Goal: Task Accomplishment & Management: Manage account settings

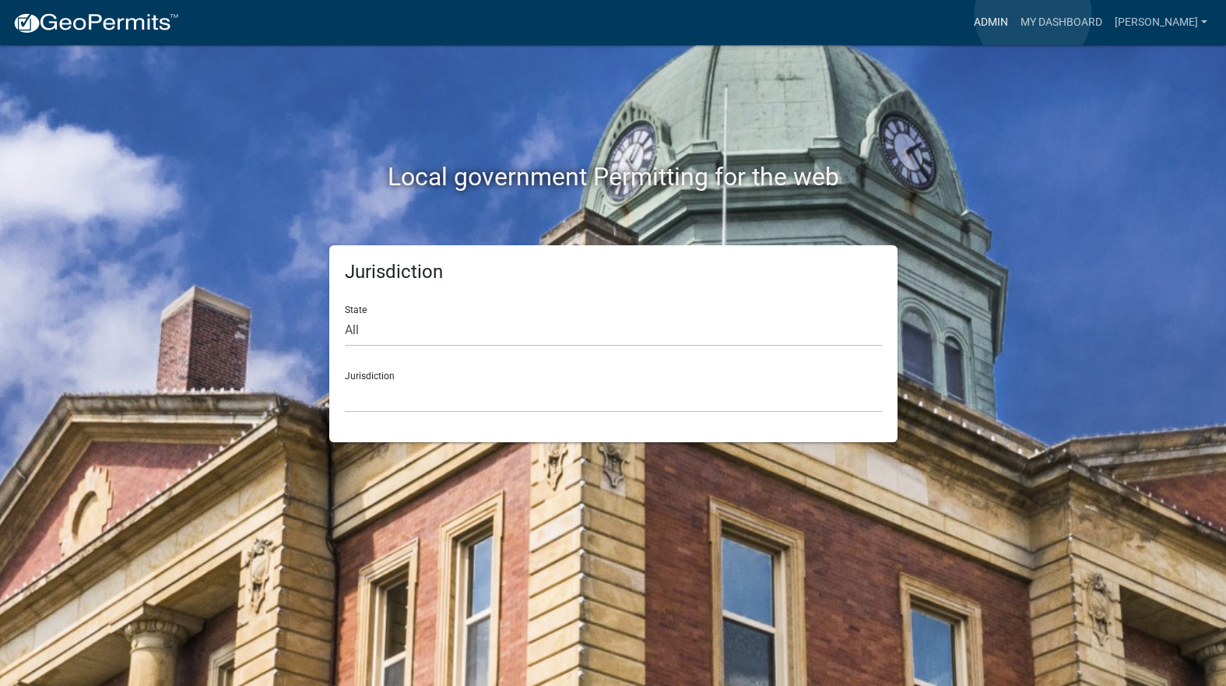
click at [1014, 13] on link "Admin" at bounding box center [991, 23] width 47 height 30
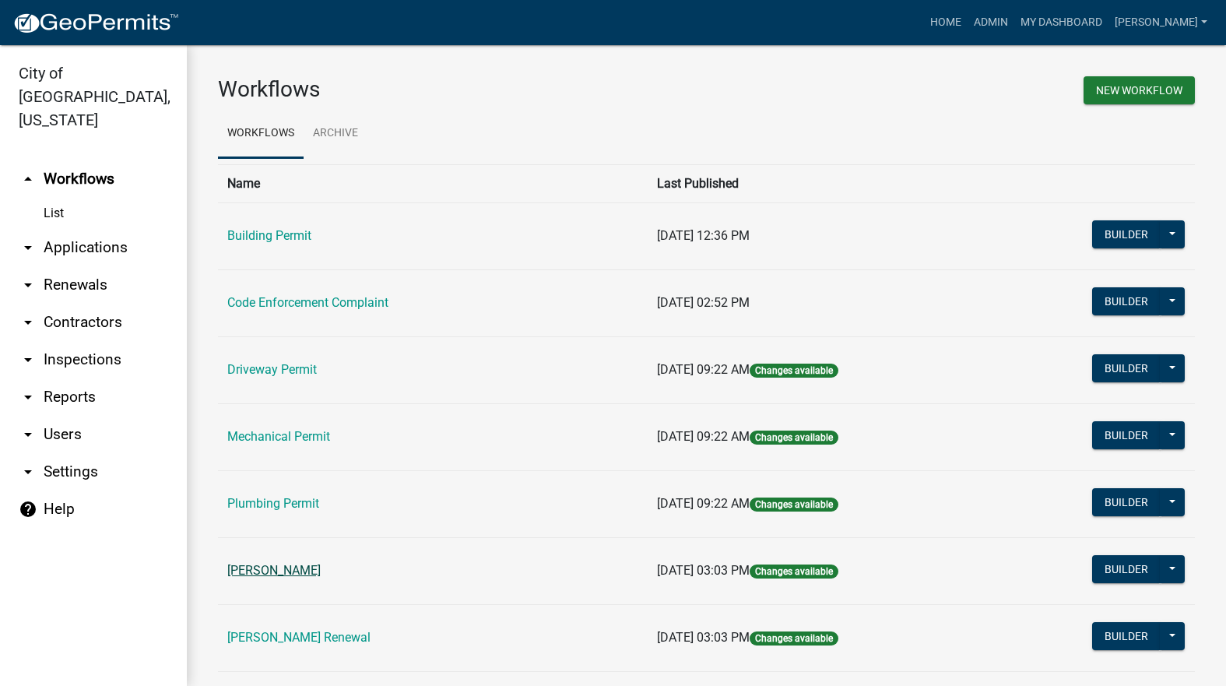
click at [321, 568] on link "[PERSON_NAME]" at bounding box center [273, 570] width 93 height 15
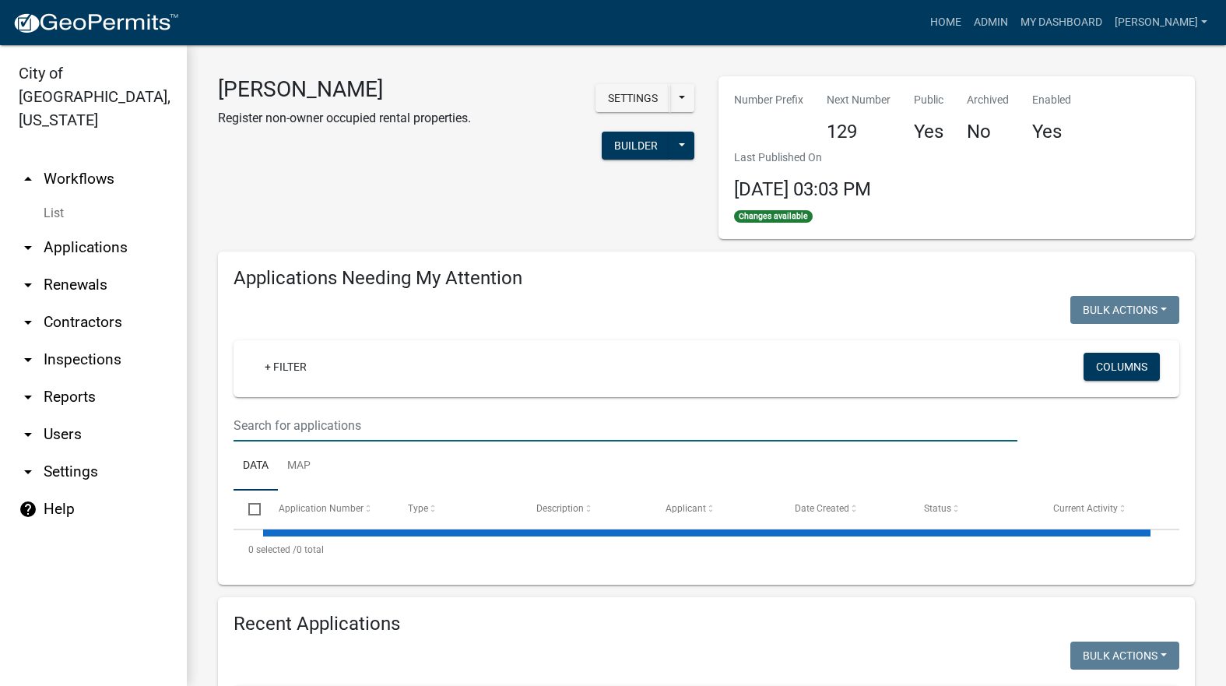
click at [444, 420] on input "text" at bounding box center [626, 425] width 784 height 32
select select "3: 100"
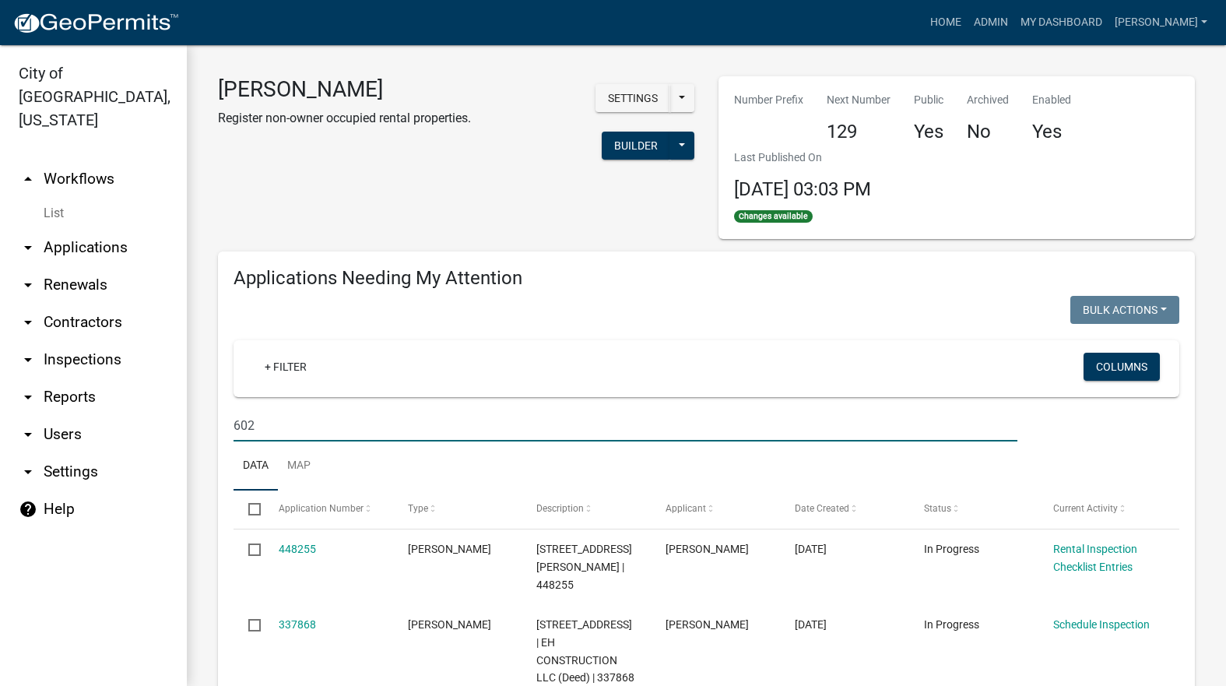
type input "602"
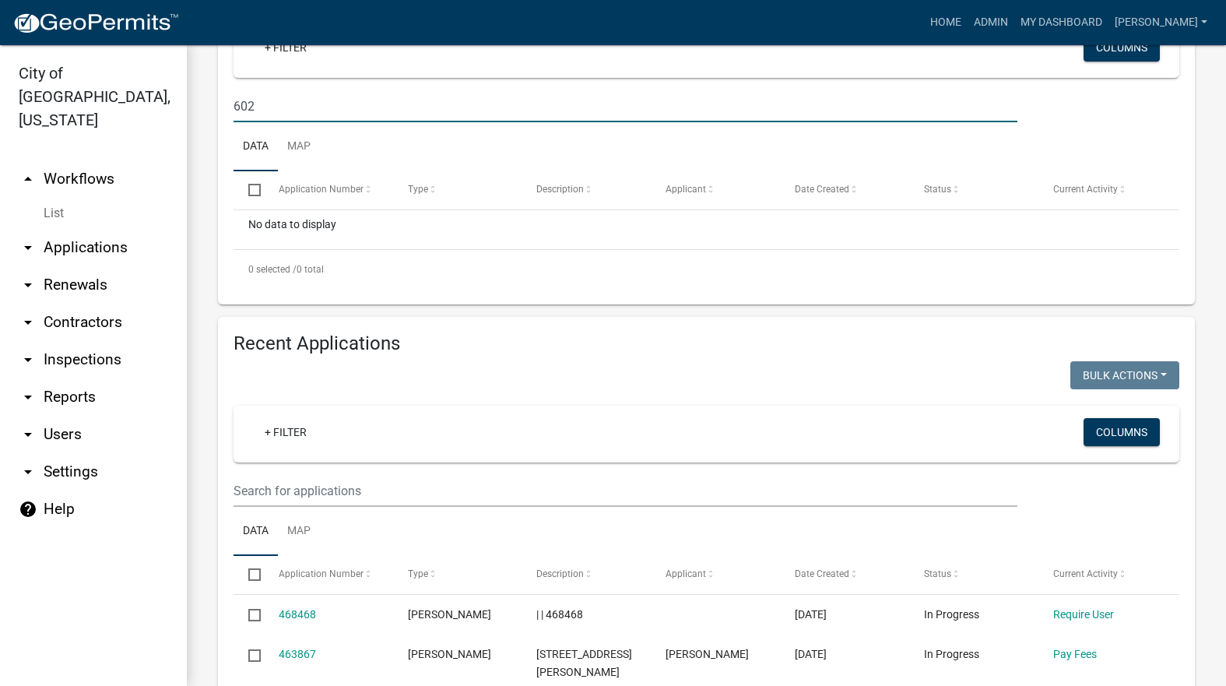
scroll to position [467, 0]
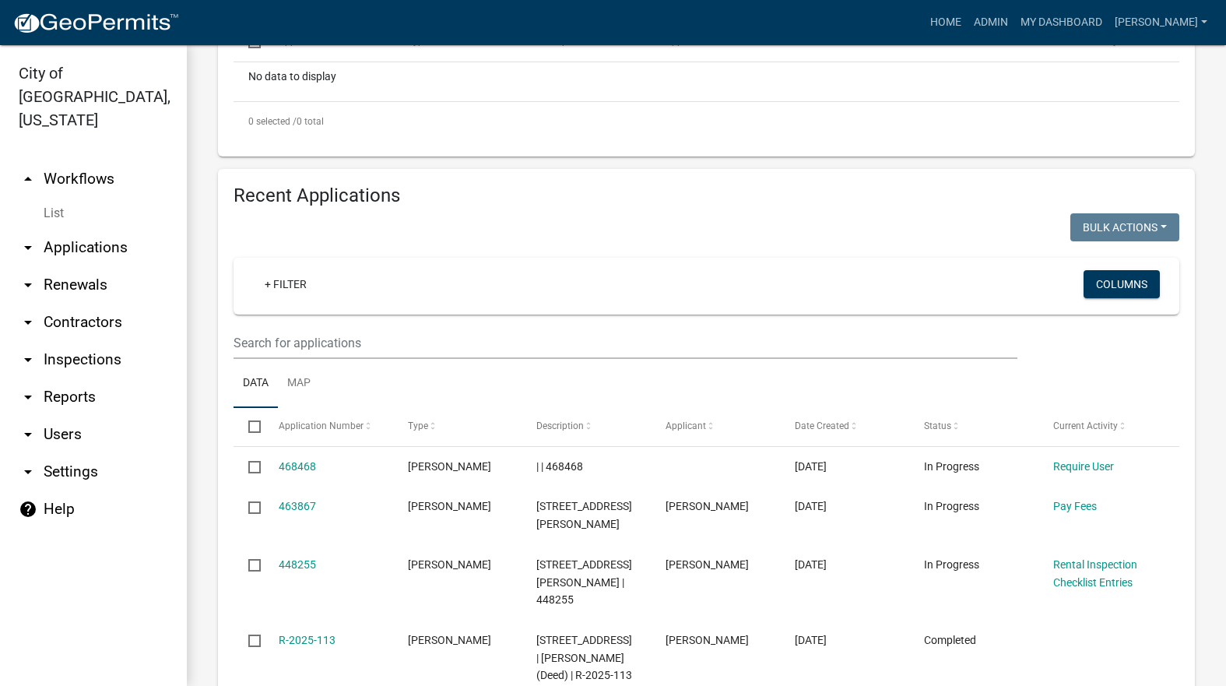
click at [469, 360] on ul "Data Map" at bounding box center [707, 383] width 946 height 49
click at [470, 346] on input "text" at bounding box center [626, 343] width 784 height 32
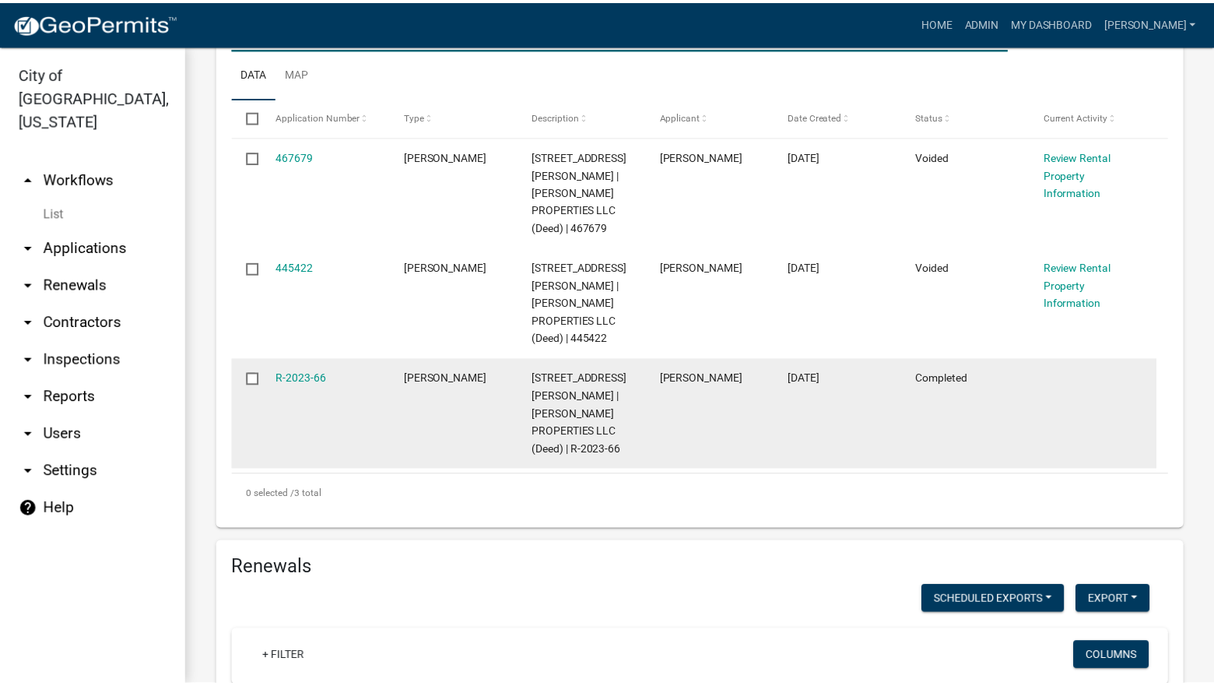
scroll to position [778, 0]
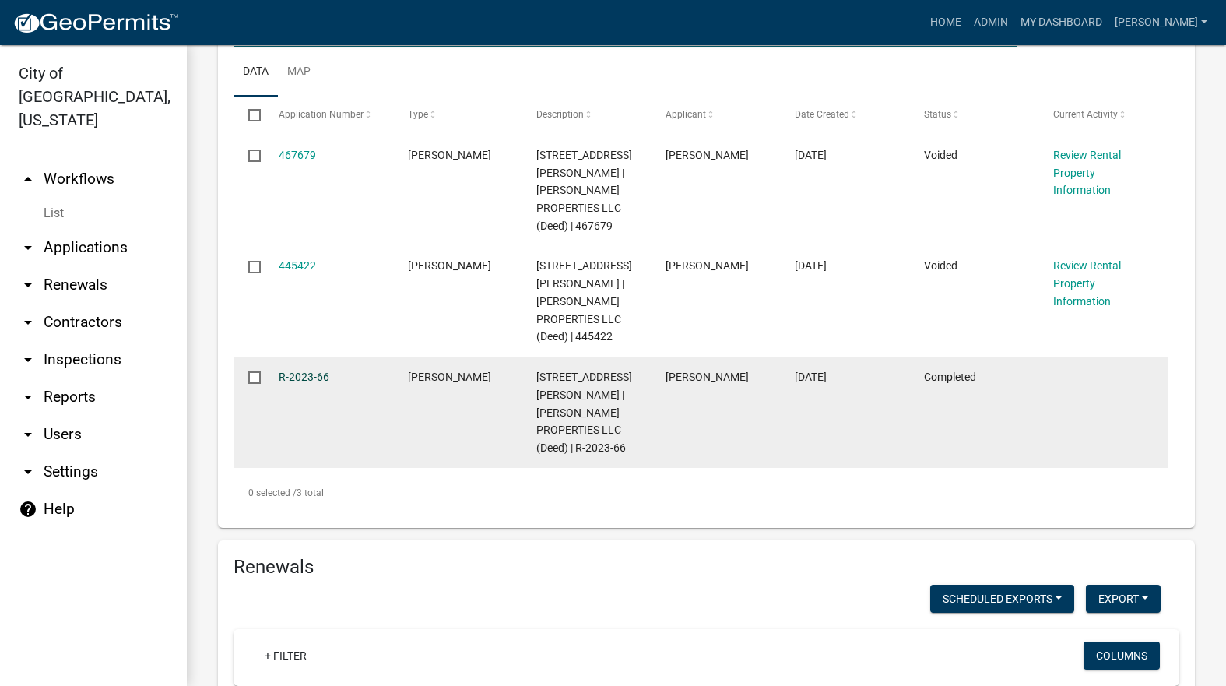
type input "602 N"
click at [319, 371] on link "R-2023-66" at bounding box center [304, 377] width 51 height 12
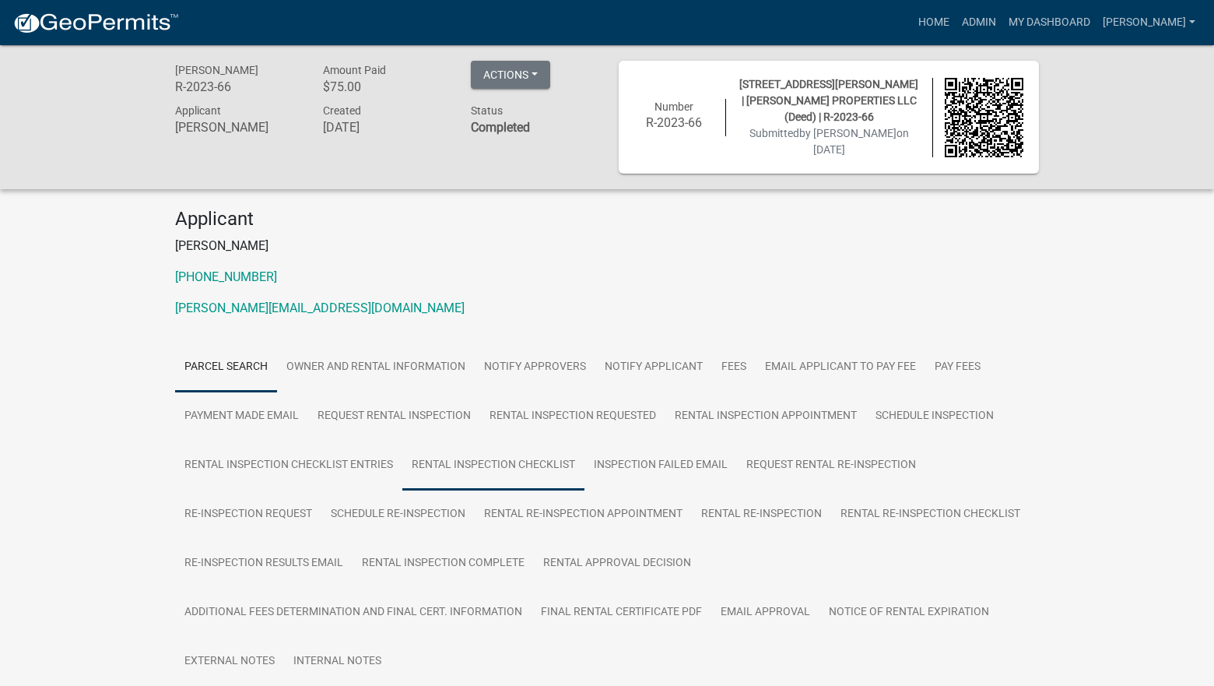
click at [492, 465] on link "Rental Inspection Checklist" at bounding box center [493, 466] width 182 height 50
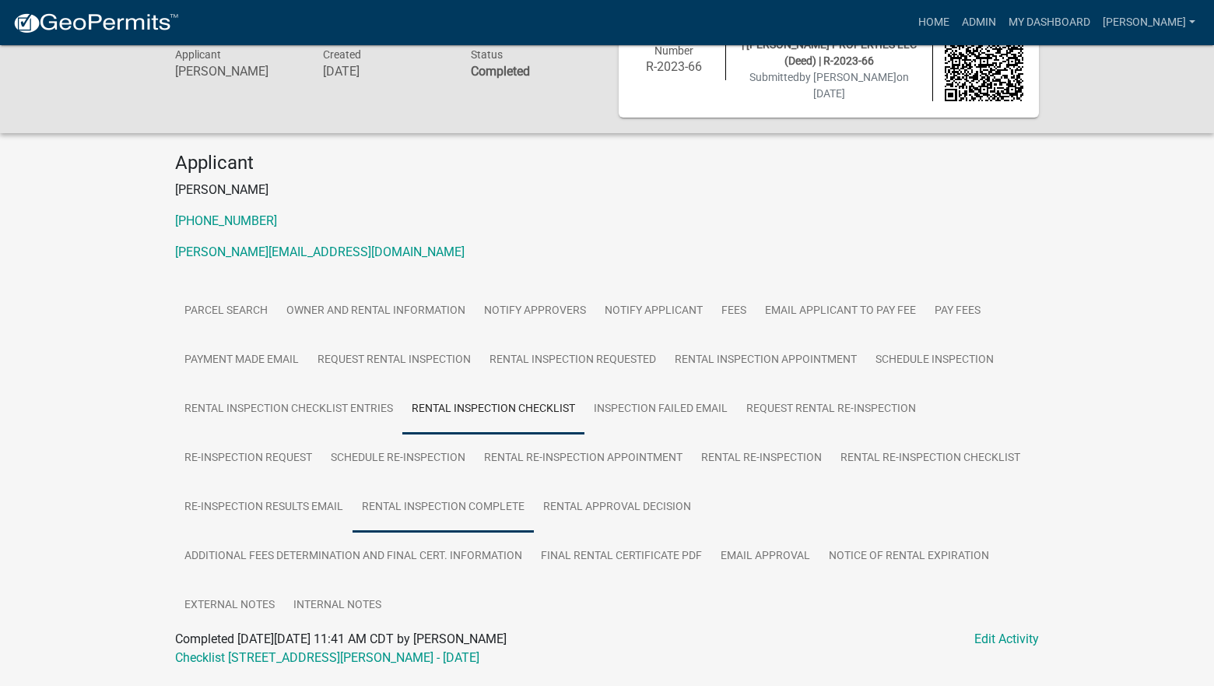
scroll to position [100, 0]
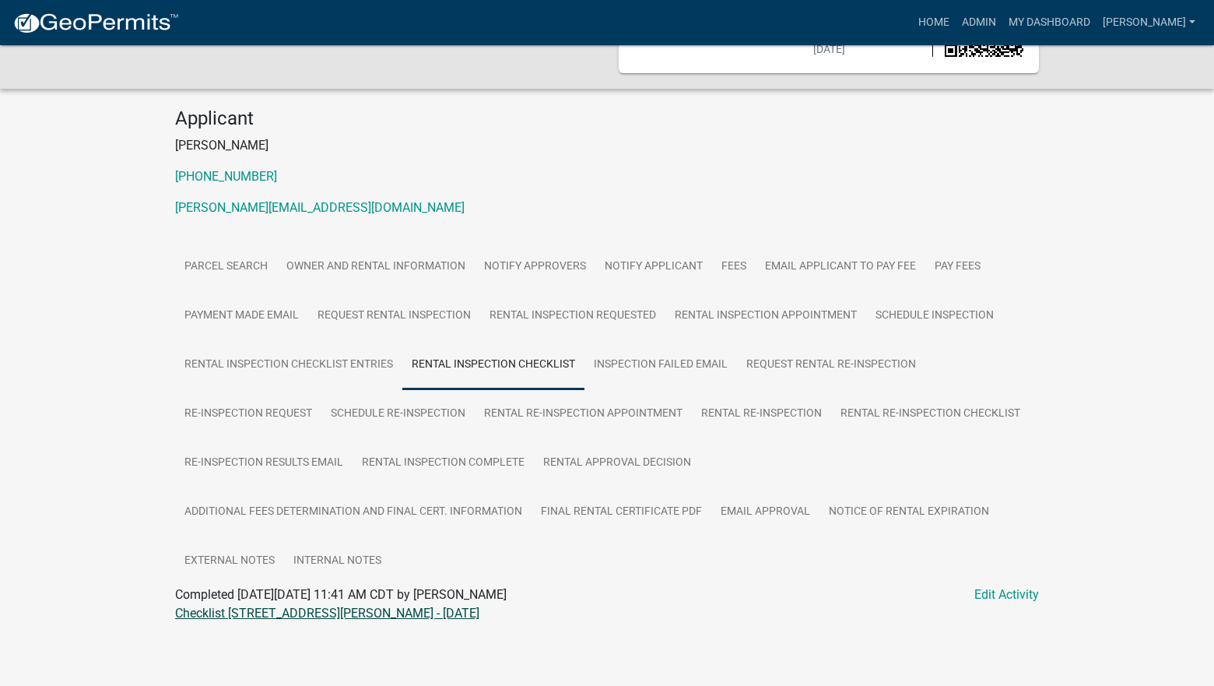
click at [333, 612] on link "Checklist [STREET_ADDRESS][PERSON_NAME] - [DATE]" at bounding box center [327, 613] width 304 height 15
